Goal: Information Seeking & Learning: Learn about a topic

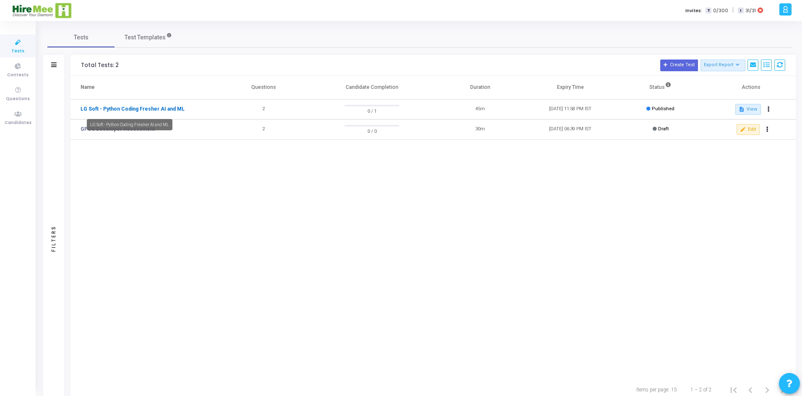
click at [143, 109] on link "LG Soft - Python Coding Fresher AI and ML" at bounding box center [133, 109] width 104 height 8
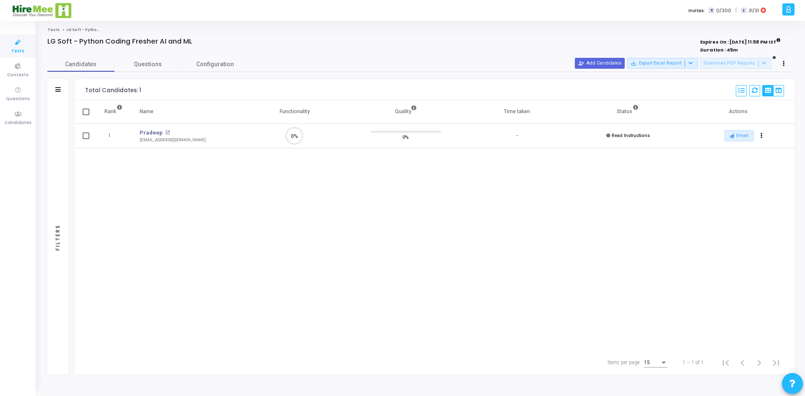
scroll to position [18, 21]
click at [148, 62] on span "Questions" at bounding box center [147, 64] width 67 height 9
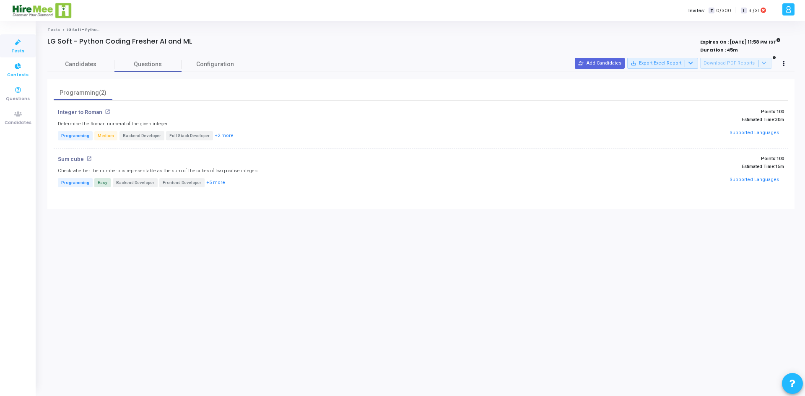
click at [21, 70] on icon at bounding box center [18, 66] width 18 height 10
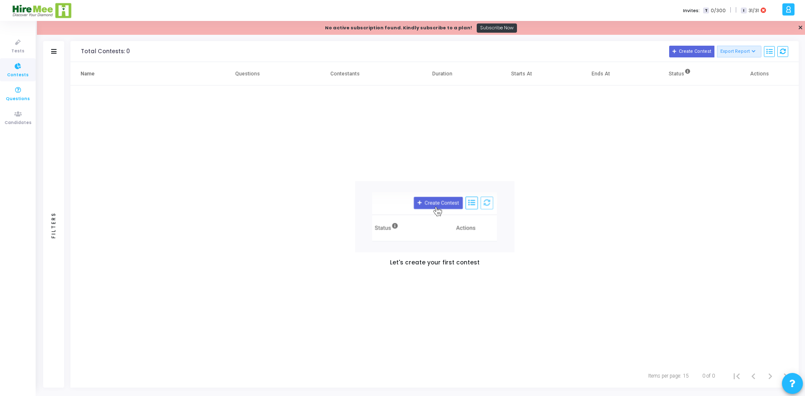
click at [21, 97] on span "Questions" at bounding box center [18, 99] width 24 height 7
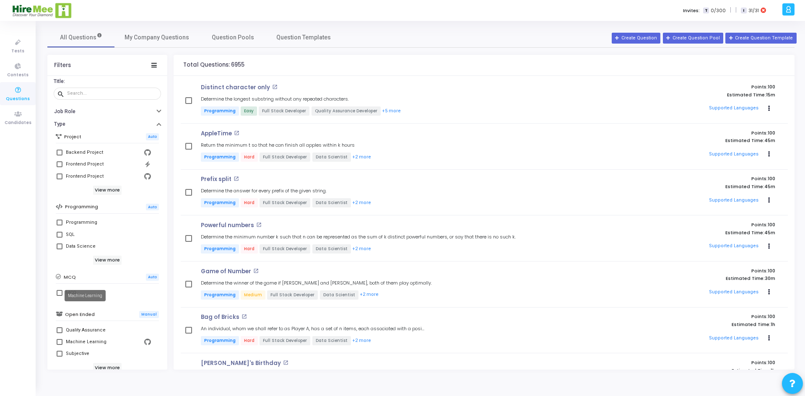
scroll to position [9, 0]
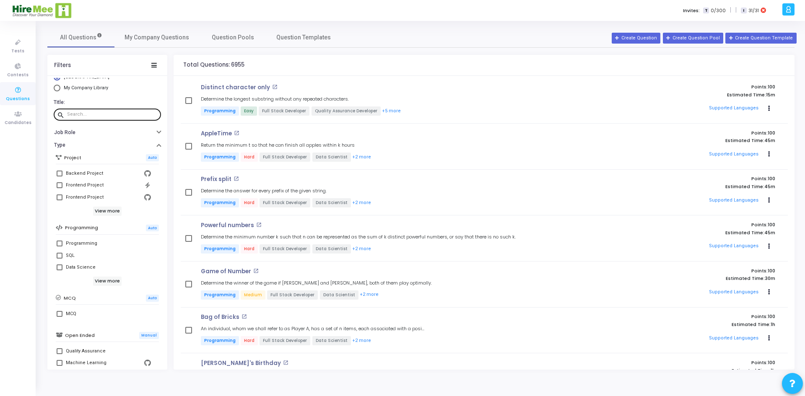
click at [95, 112] on input "text" at bounding box center [112, 114] width 91 height 5
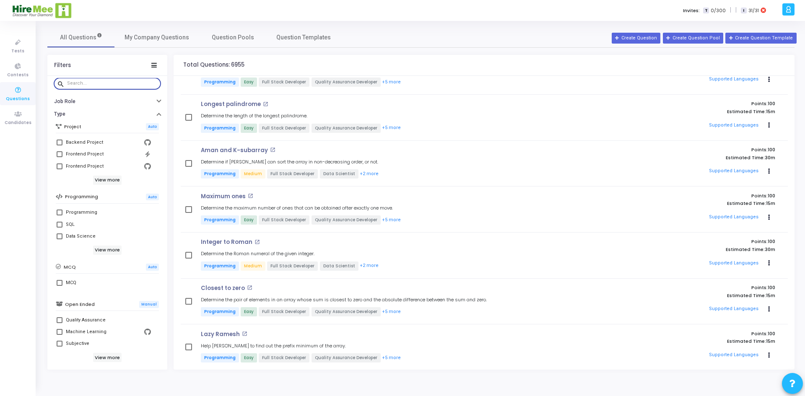
scroll to position [93, 0]
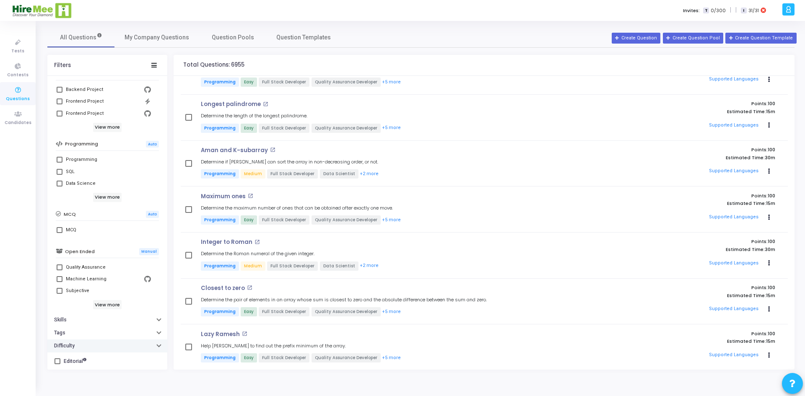
click at [153, 346] on button "Difficulty" at bounding box center [107, 346] width 120 height 13
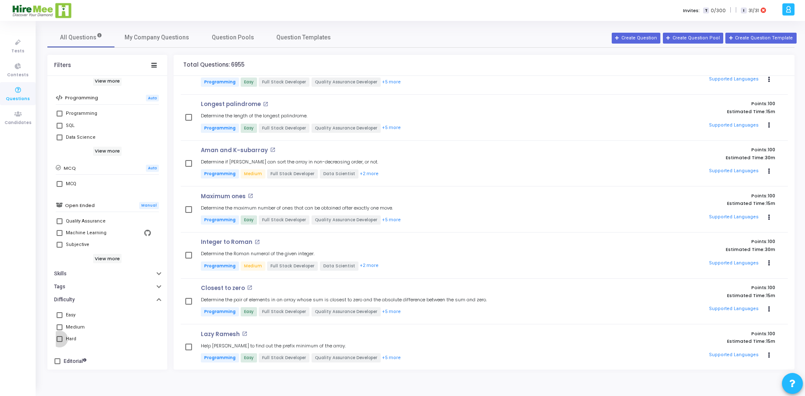
click at [58, 341] on span at bounding box center [60, 339] width 6 height 6
click at [59, 342] on input "Hard" at bounding box center [59, 342] width 0 height 0
checkbox input "true"
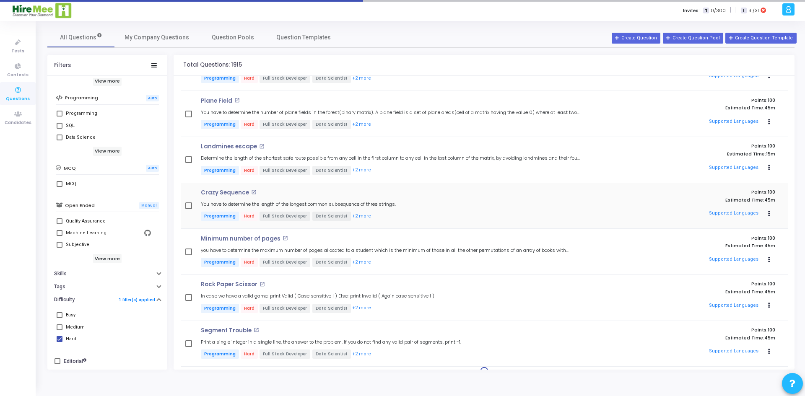
scroll to position [413, 0]
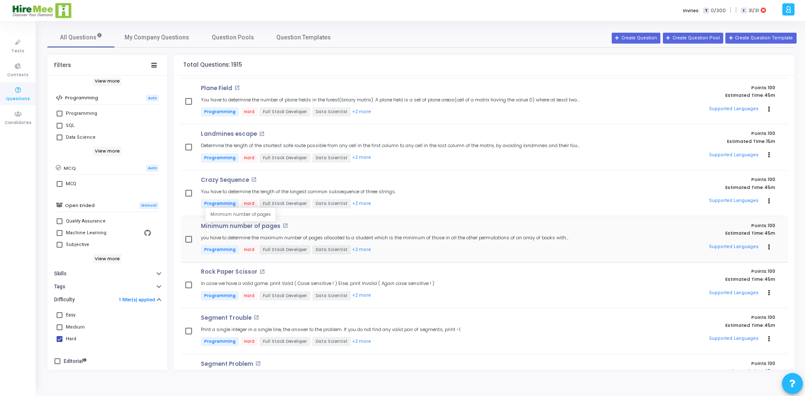
click at [243, 228] on p "Minimum number of pages" at bounding box center [241, 226] width 80 height 7
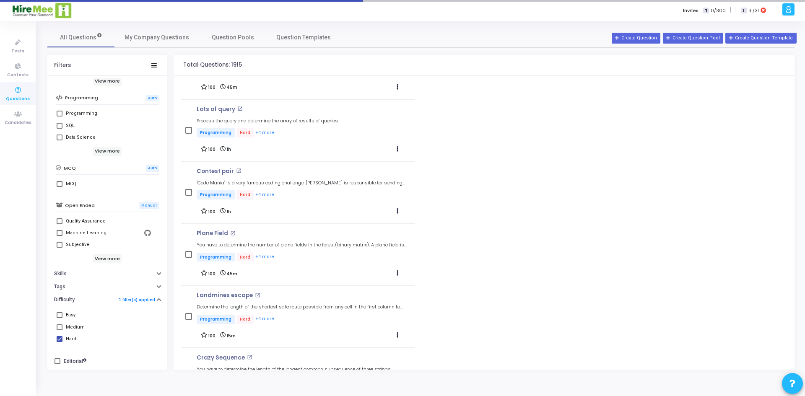
scroll to position [542, 0]
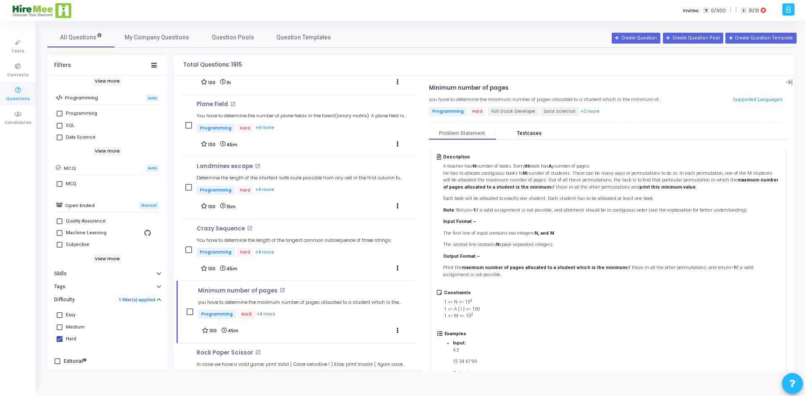
click at [534, 135] on div "Testcases" at bounding box center [529, 133] width 25 height 6
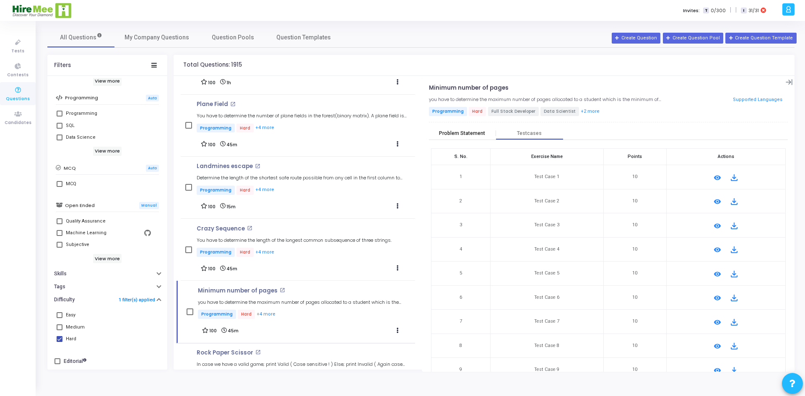
click at [469, 136] on div "Problem Statement" at bounding box center [462, 133] width 46 height 6
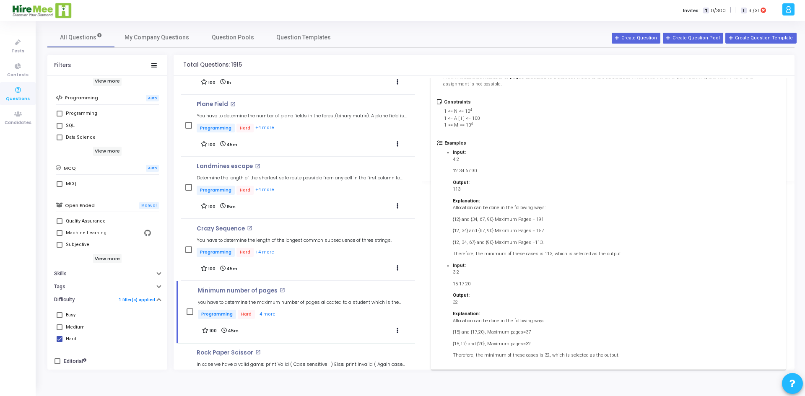
scroll to position [204, 0]
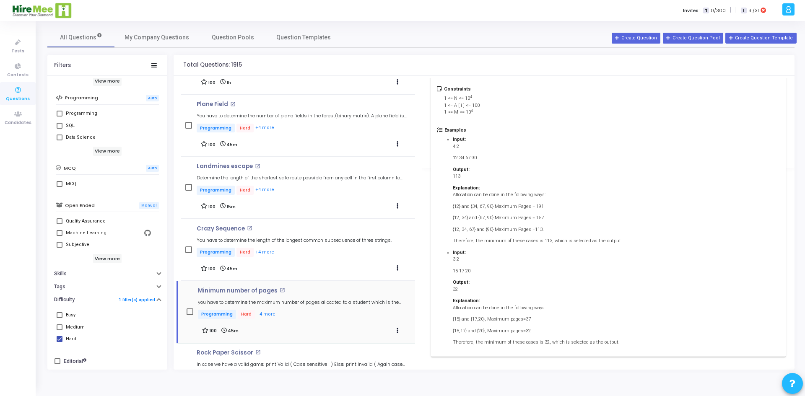
click at [280, 291] on mat-icon "open_in_new" at bounding box center [282, 290] width 5 height 5
click at [11, 93] on icon at bounding box center [18, 90] width 18 height 10
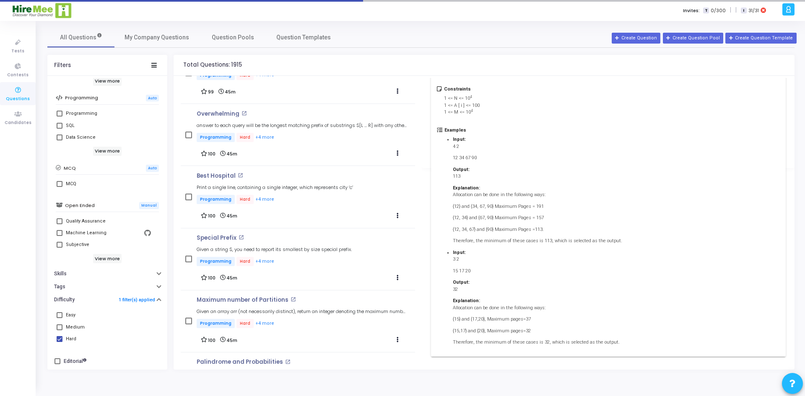
scroll to position [1587, 0]
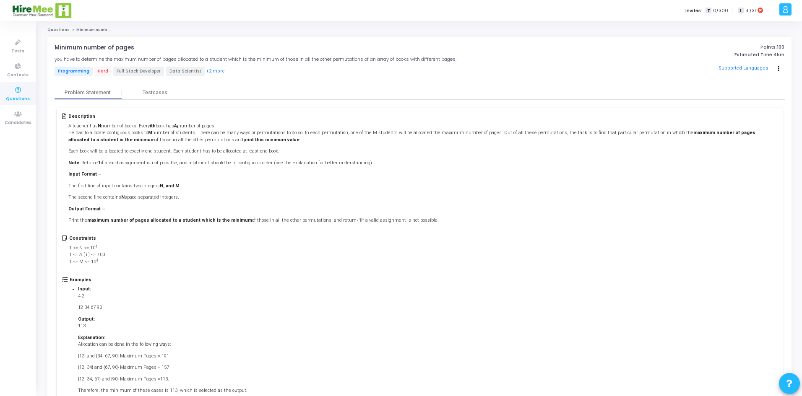
click at [244, 52] on div "Minimum number of pages open_in_new you have to determine the maximum number of…" at bounding box center [298, 60] width 487 height 33
